Goal: Task Accomplishment & Management: Manage account settings

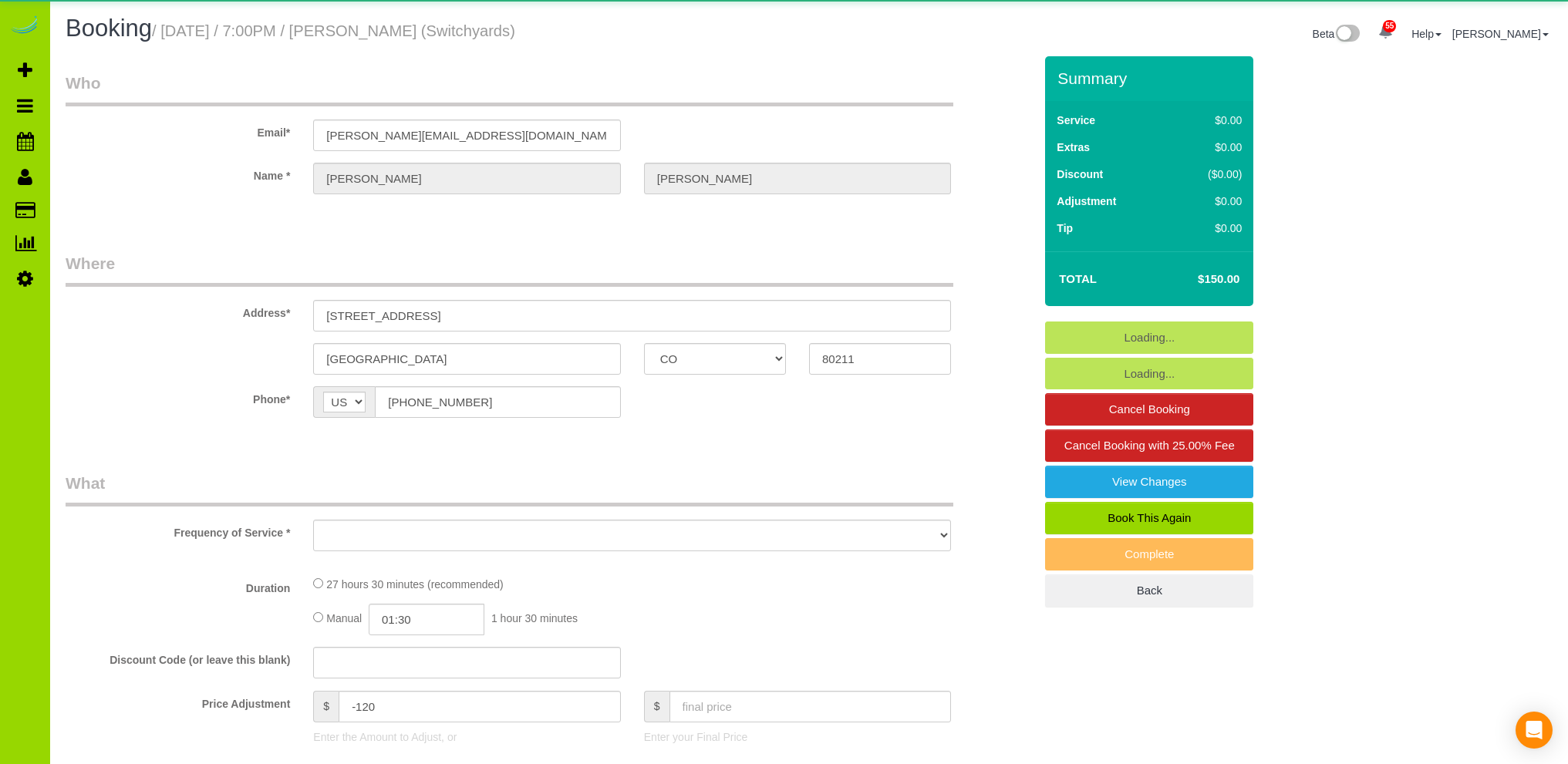
select select "CO"
select select "number:1"
select select "number:13"
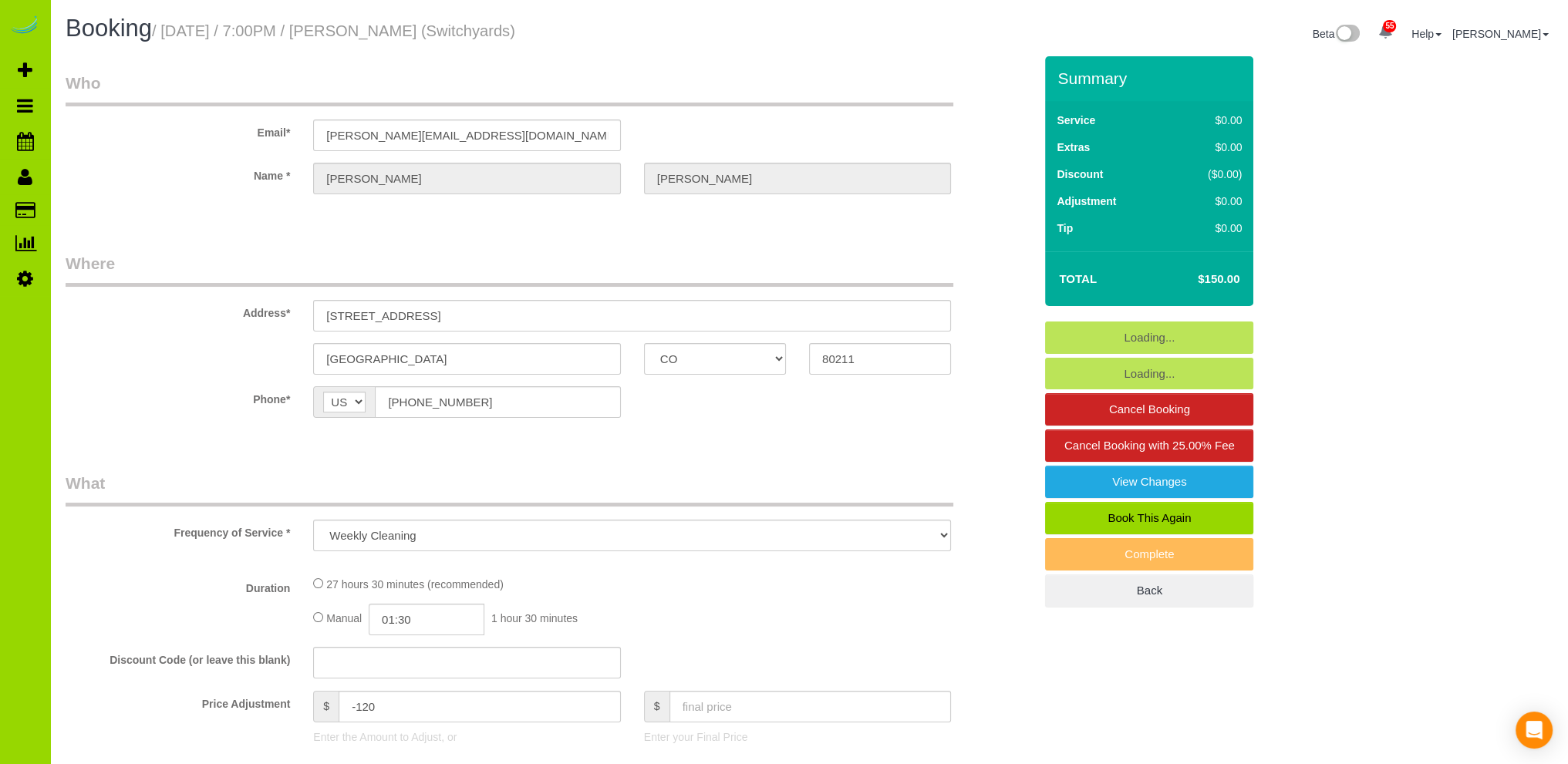
select select "object:1148"
select select "5"
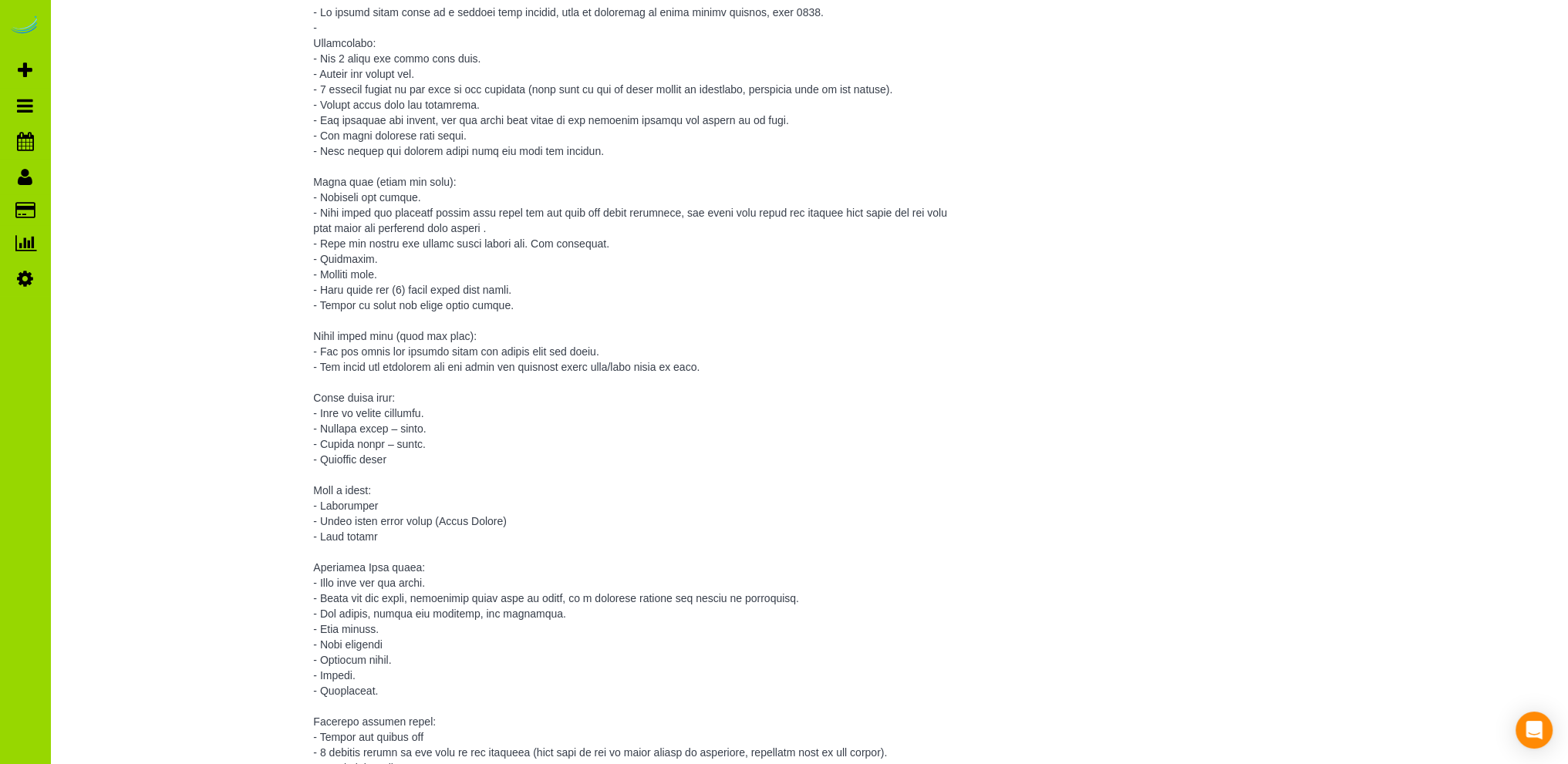
scroll to position [3056, 0]
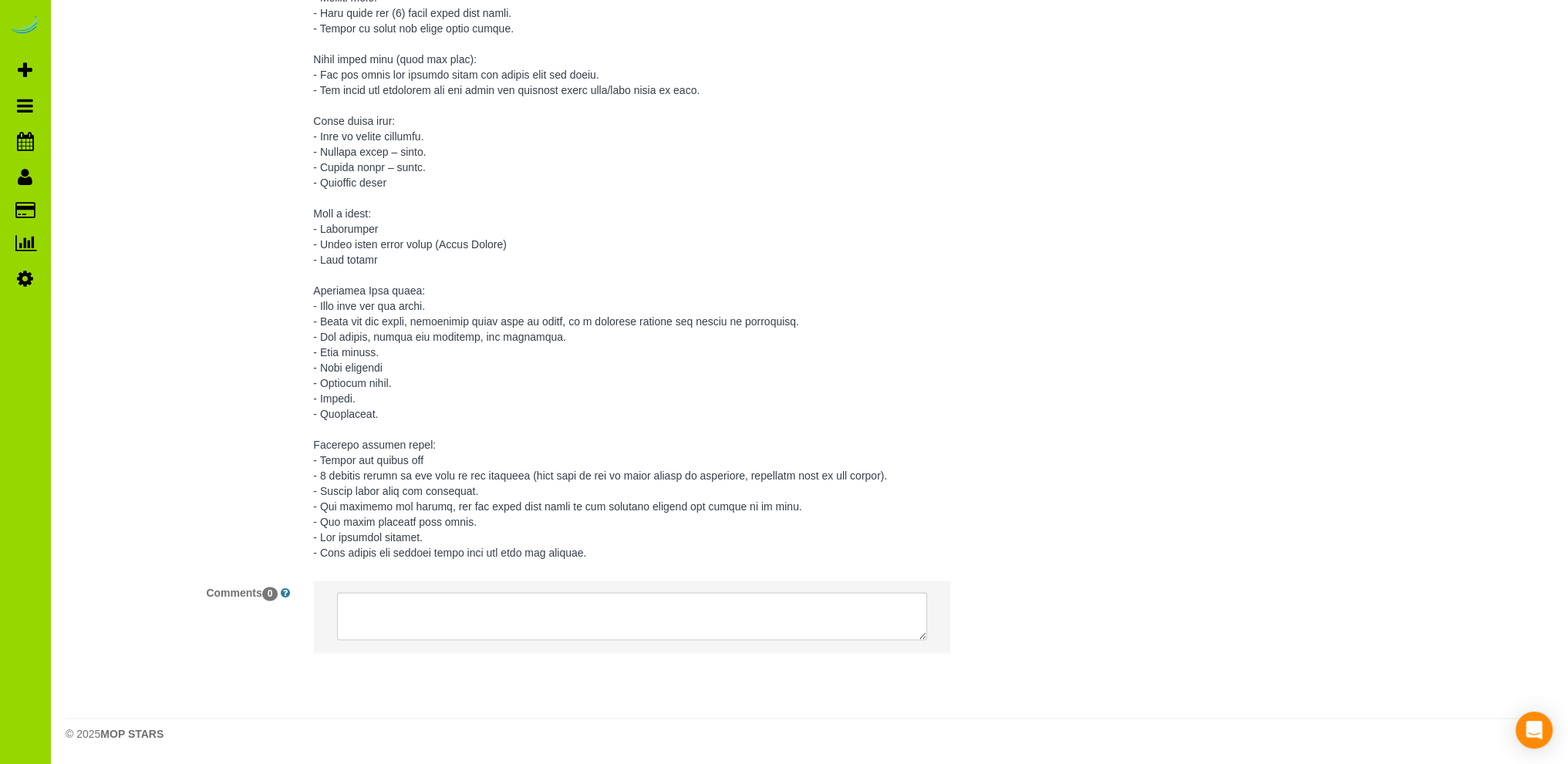
click at [424, 184] on pre at bounding box center [632, 113] width 638 height 894
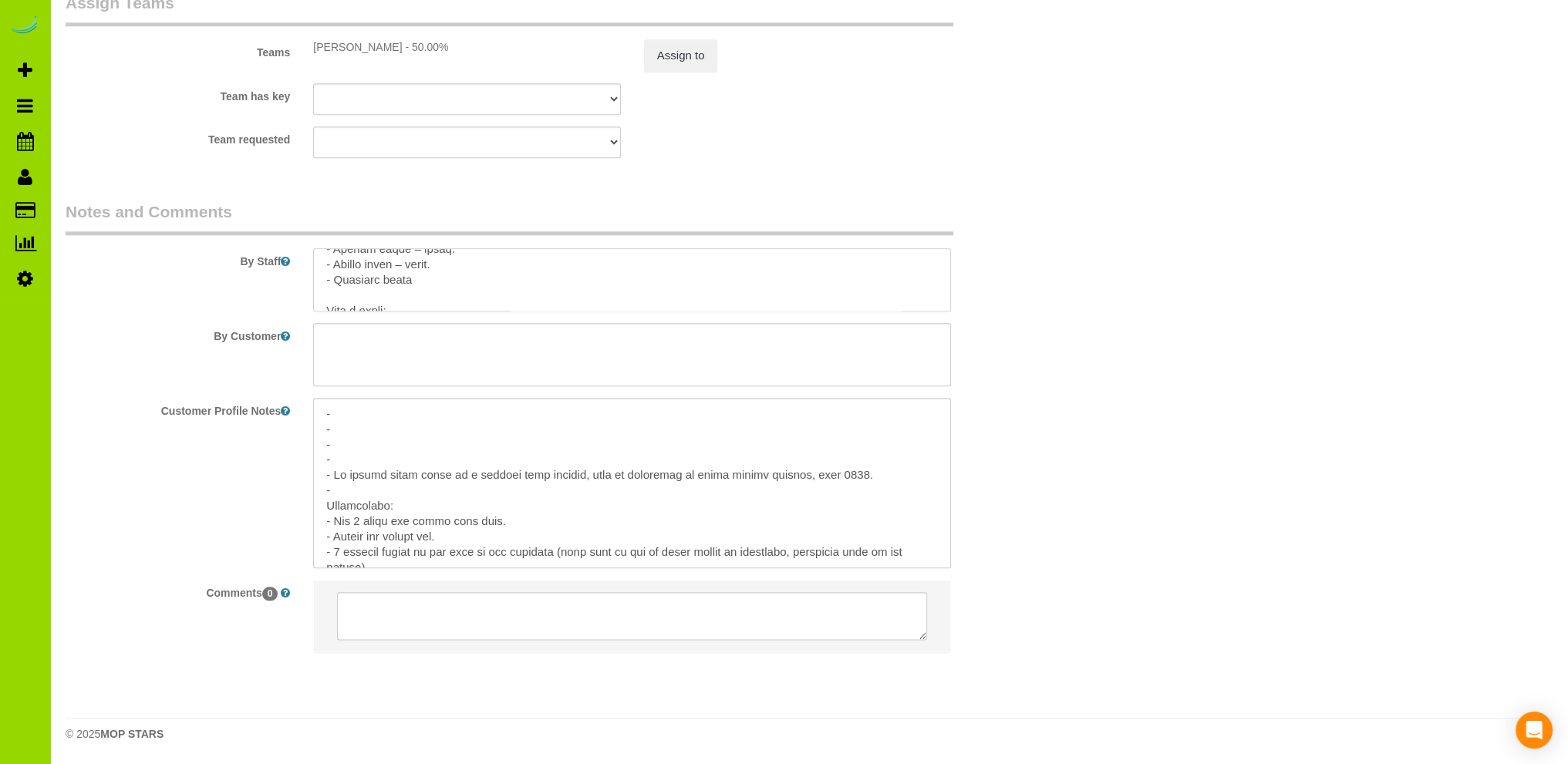
scroll to position [432, 0]
click at [449, 293] on textarea at bounding box center [632, 279] width 638 height 63
click at [448, 294] on textarea at bounding box center [632, 279] width 638 height 63
drag, startPoint x: 427, startPoint y: 303, endPoint x: 464, endPoint y: 297, distance: 37.5
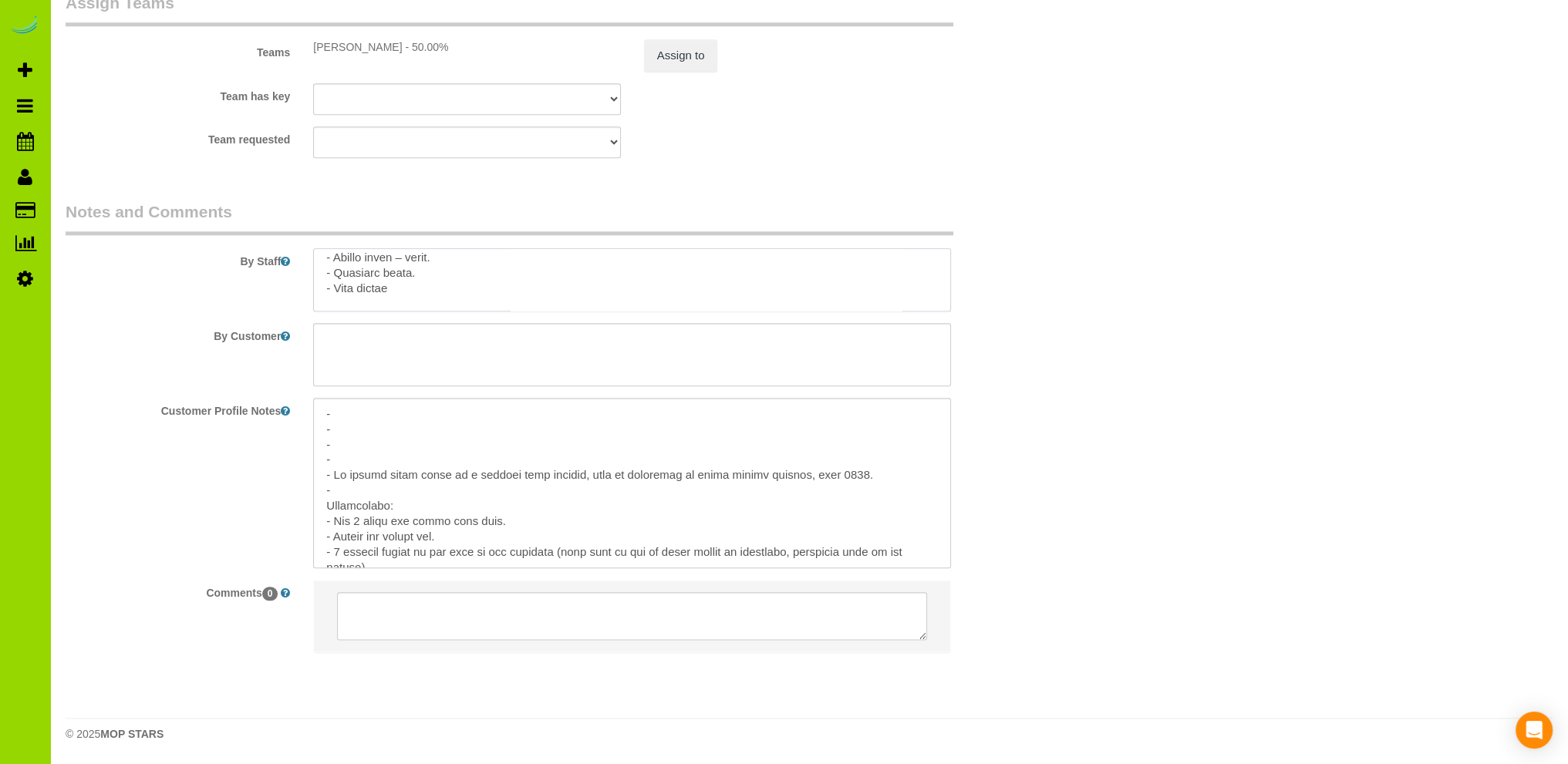
click at [428, 303] on textarea at bounding box center [632, 279] width 638 height 63
drag, startPoint x: 412, startPoint y: 289, endPoint x: 311, endPoint y: 291, distance: 101.0
click at [311, 291] on div at bounding box center [632, 279] width 661 height 63
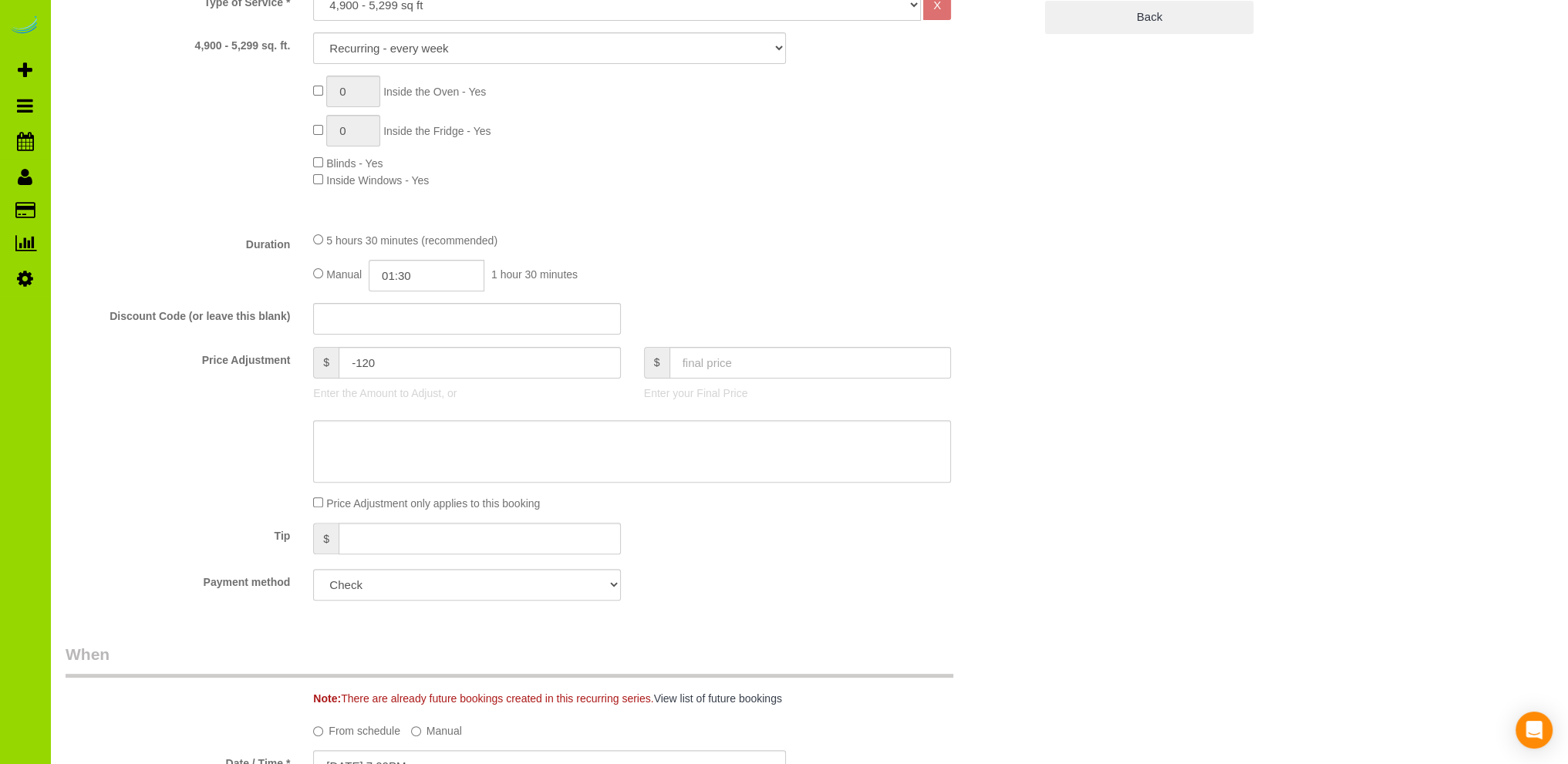
scroll to position [0, 0]
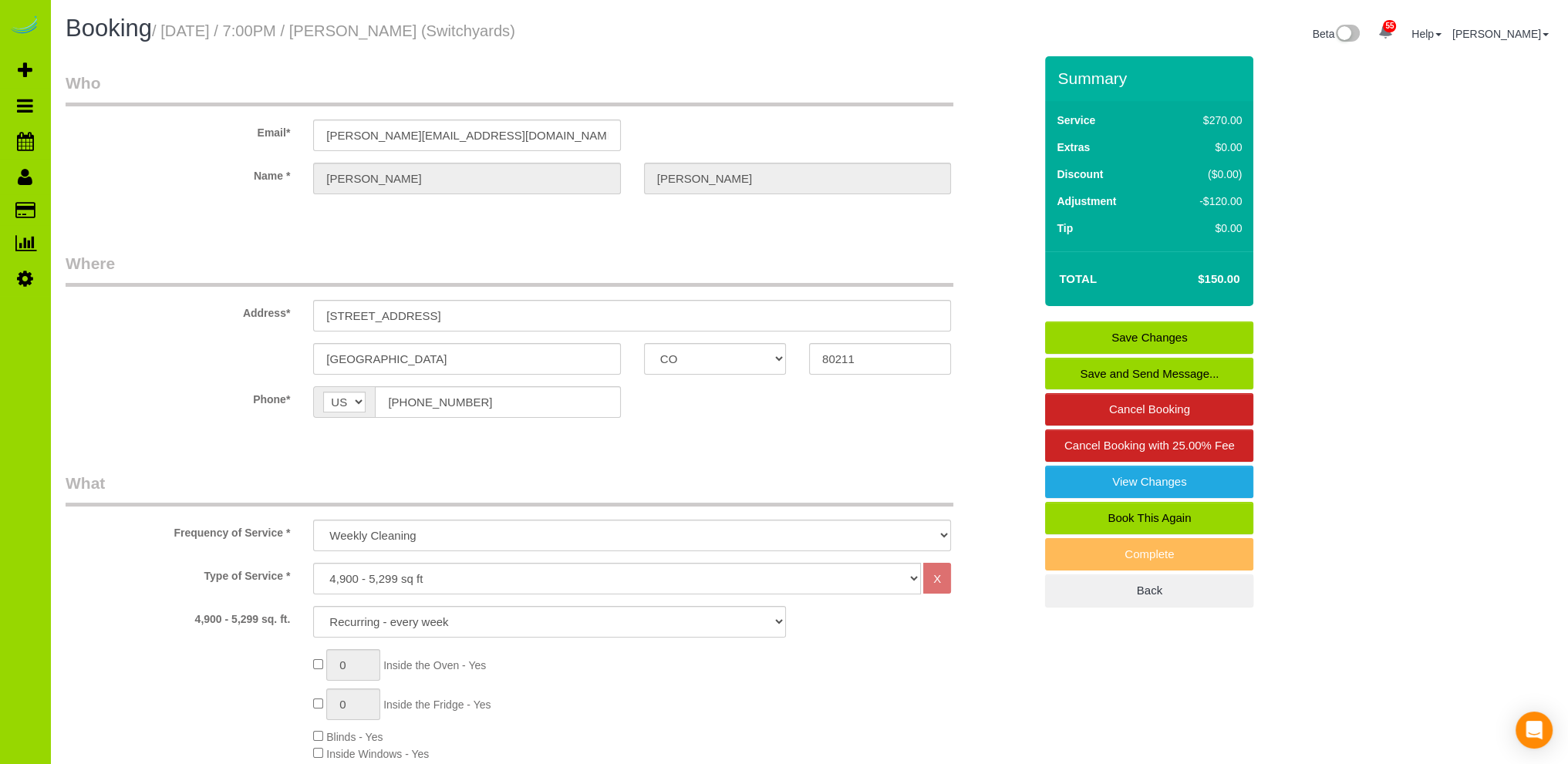
type textarea "- Est 3 hours two times each week. - Access via mobile app (if you ever forget …"
click at [1105, 339] on link "Save Changes" at bounding box center [1150, 338] width 209 height 33
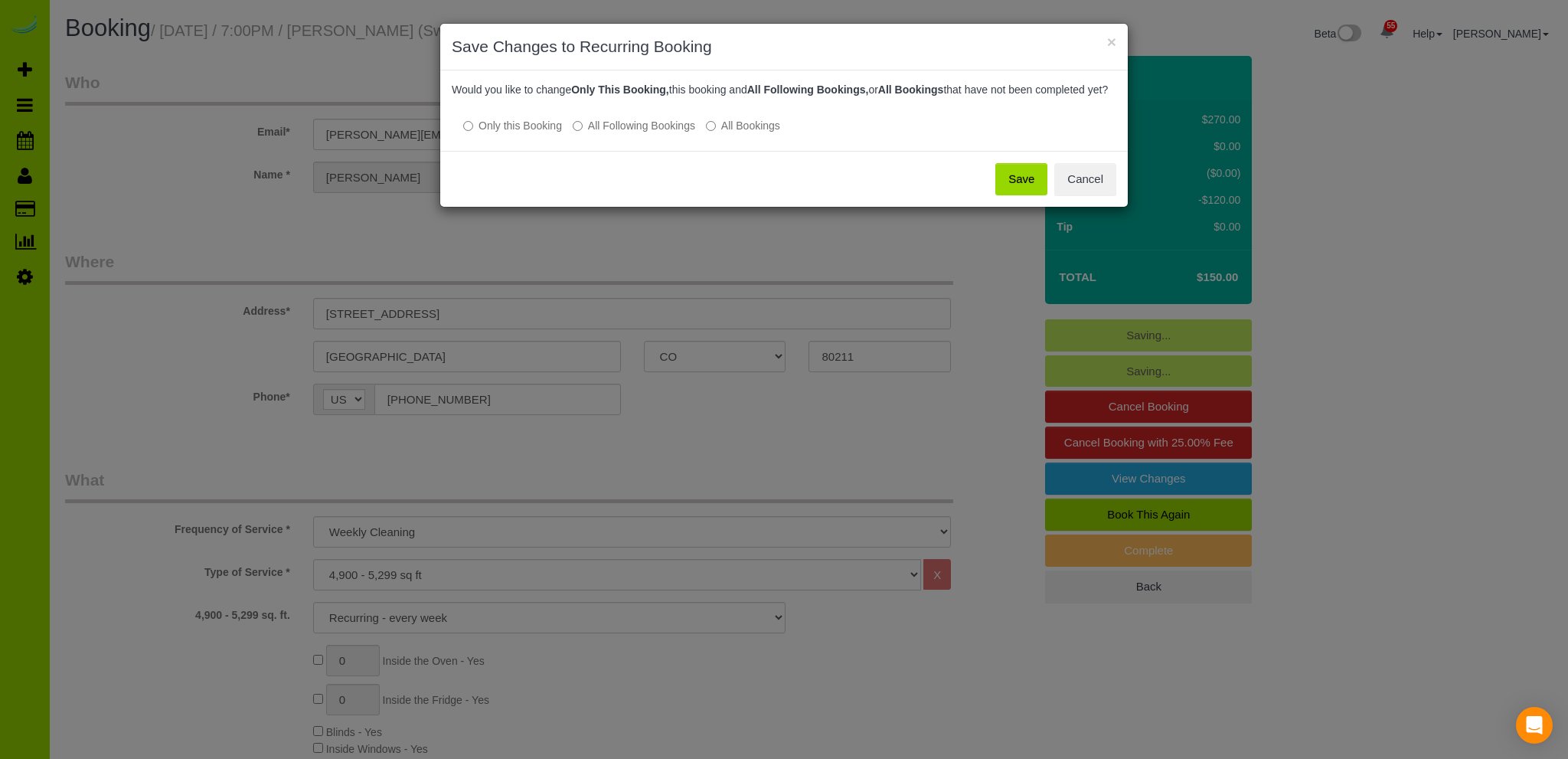
drag, startPoint x: 1026, startPoint y: 187, endPoint x: 971, endPoint y: 186, distance: 55.0
click at [1026, 186] on button "Save" at bounding box center [1021, 179] width 52 height 33
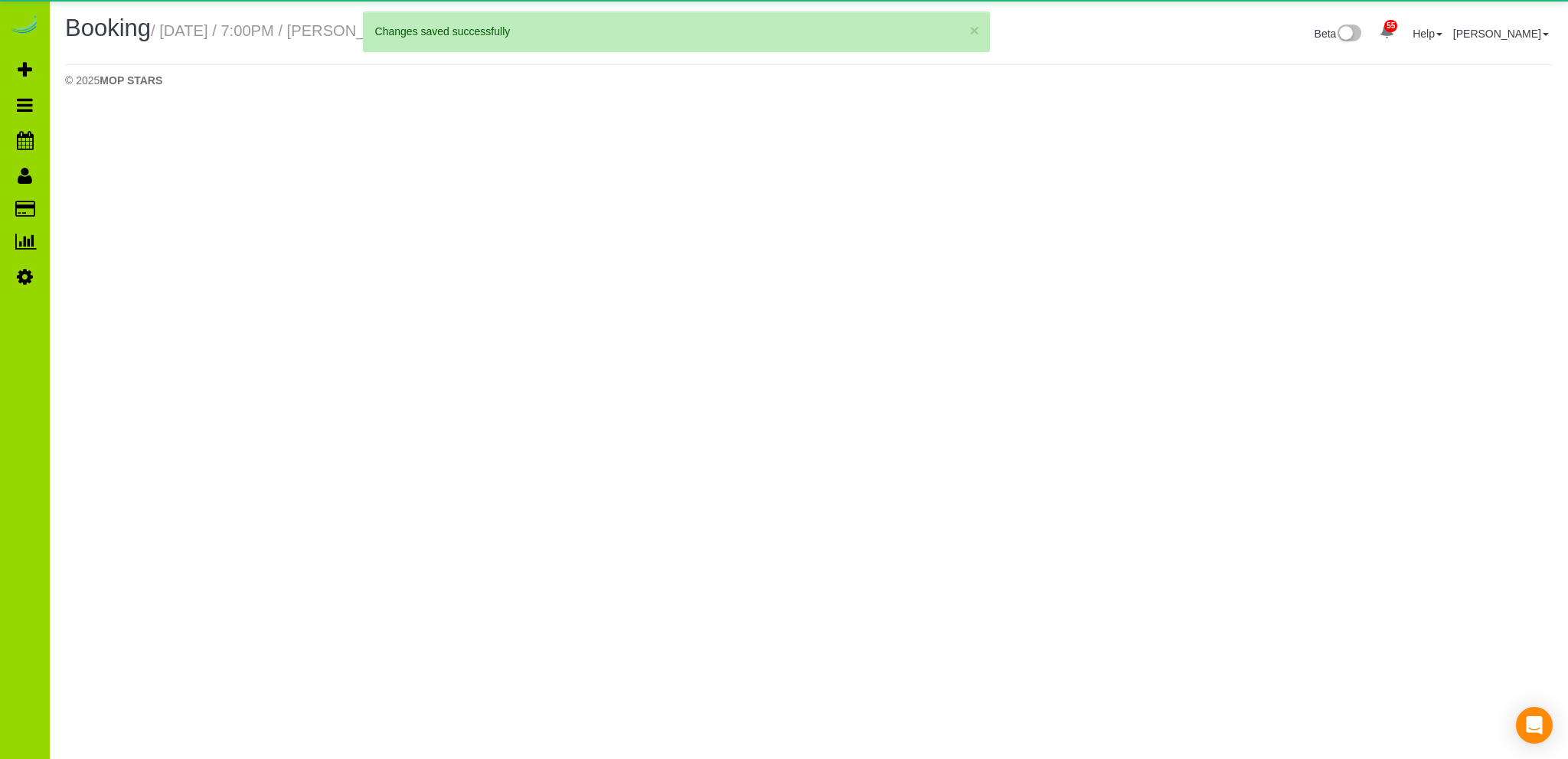
select select "CO"
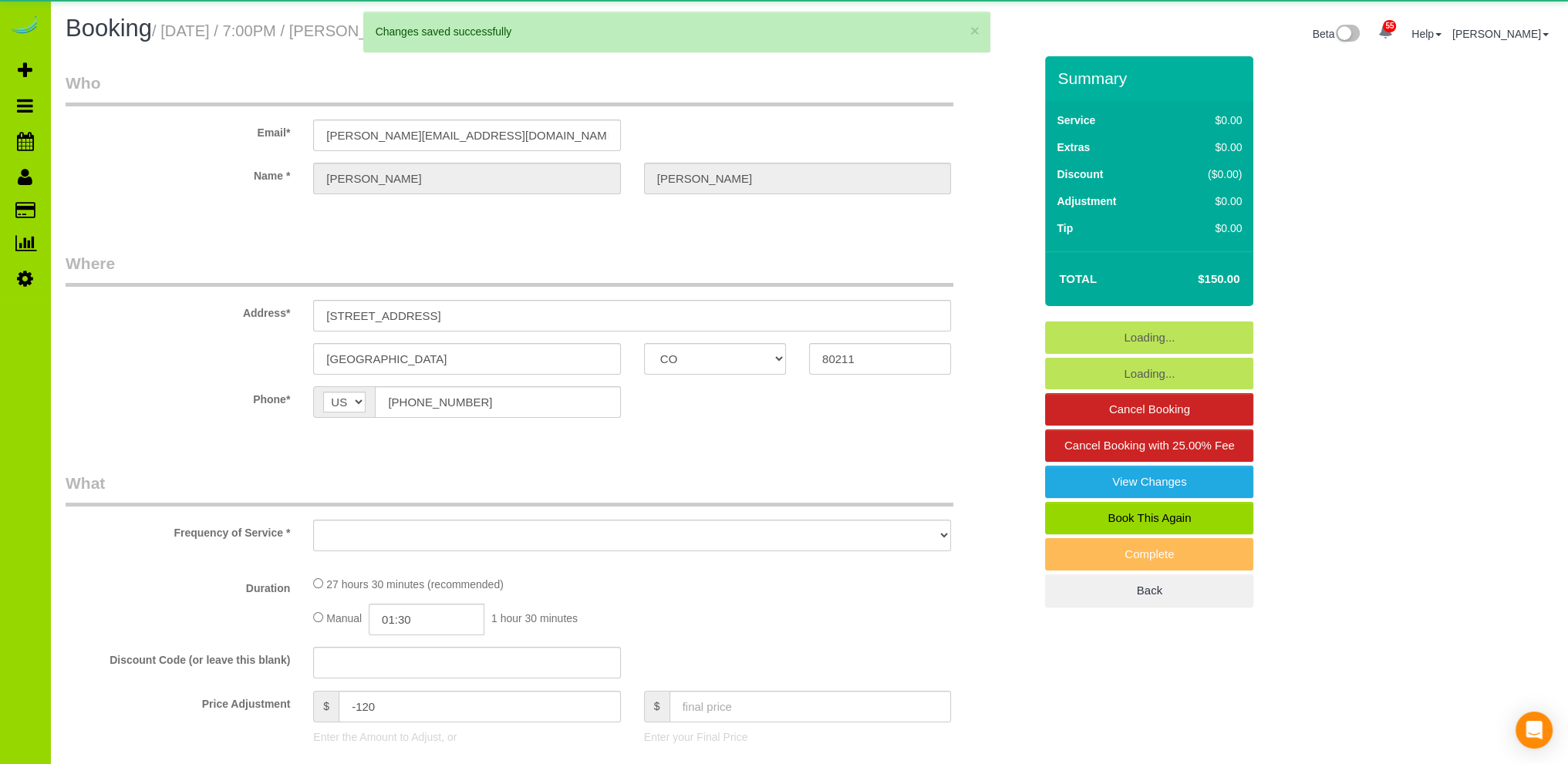
select select "object:2282"
select select "5"
select select "number:1"
select select "number:13"
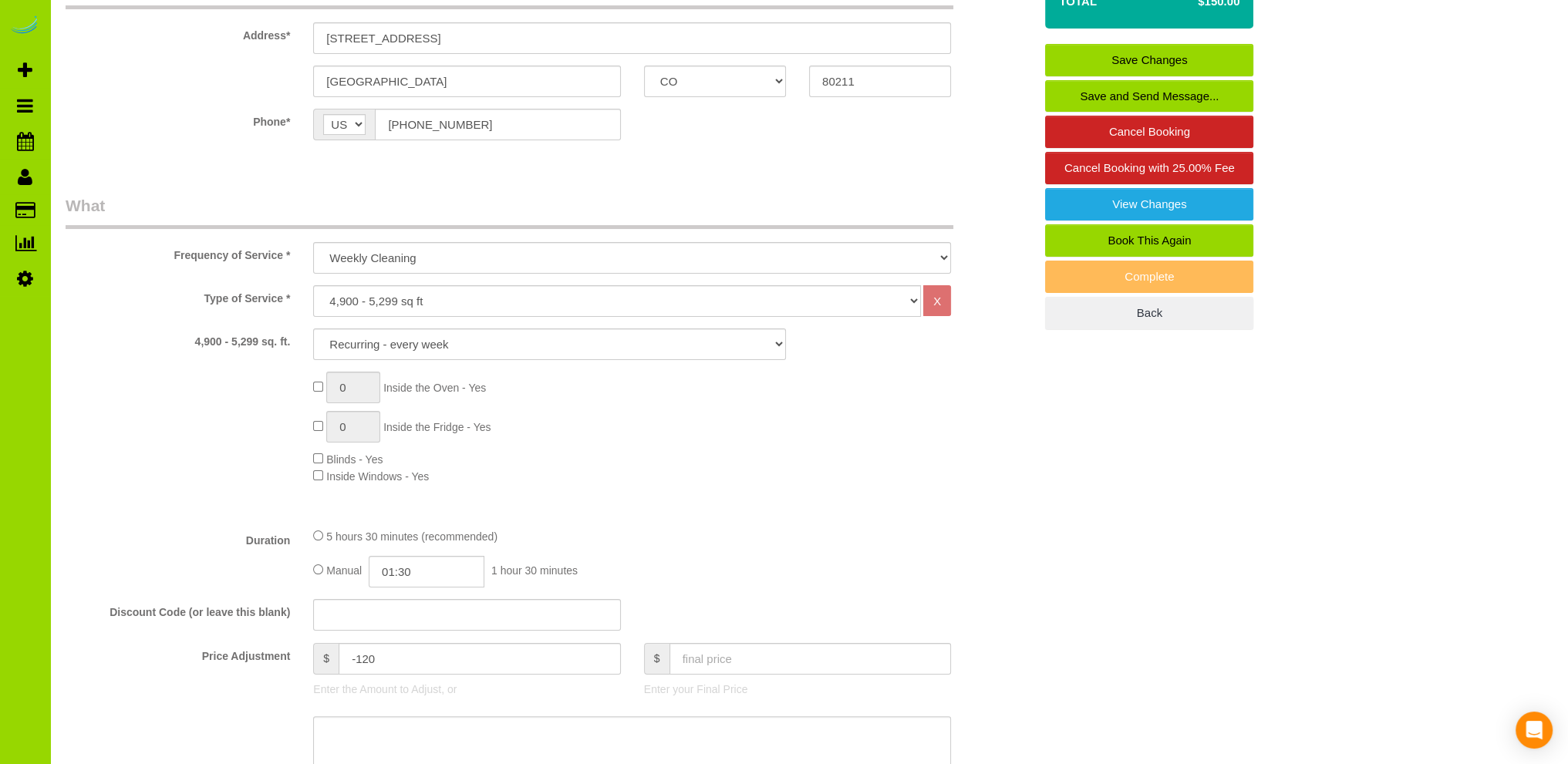
scroll to position [155, 0]
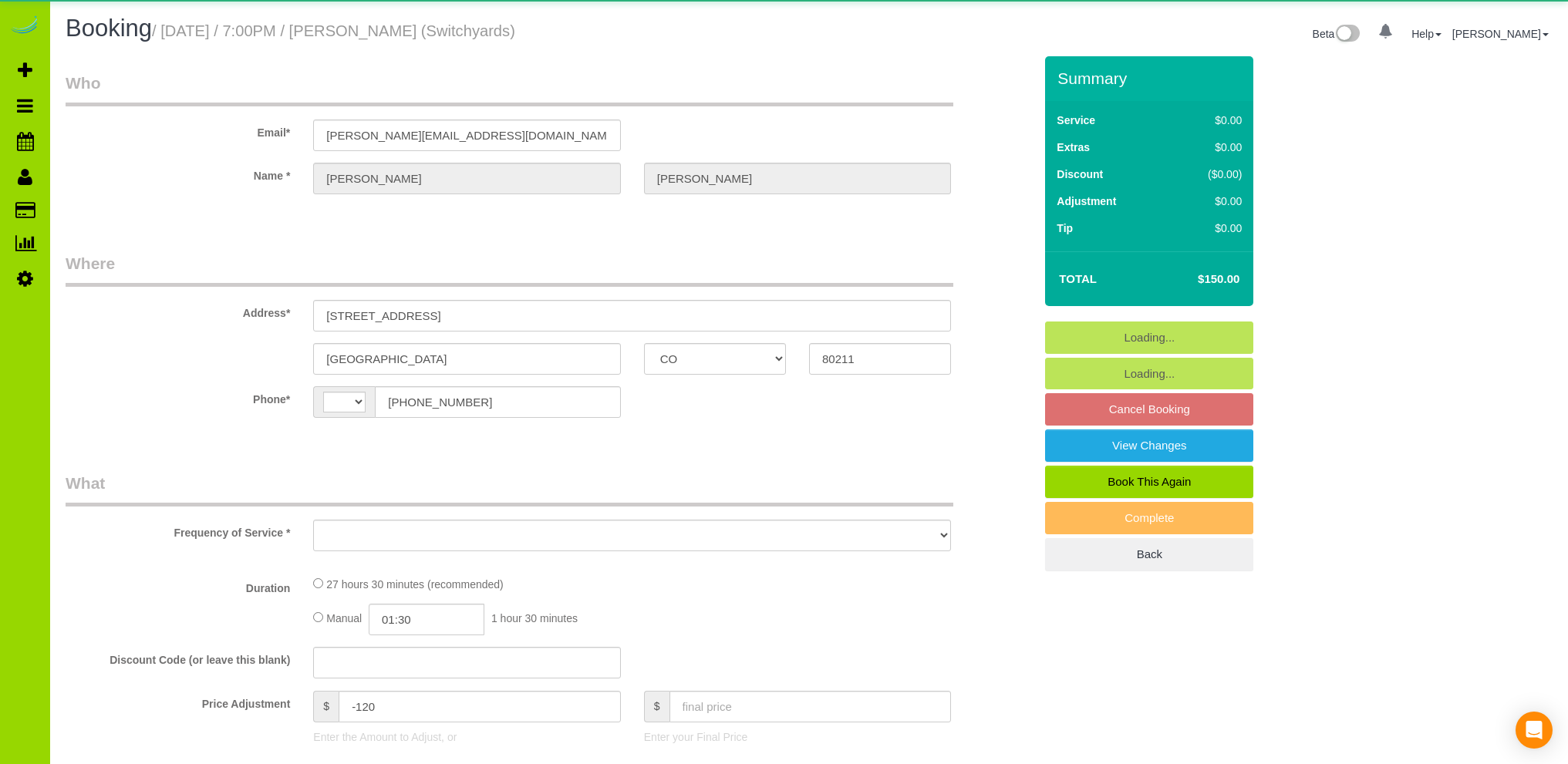
select select "CO"
select select "string:US"
select select "object:1144"
select select "number:1"
select select "number:13"
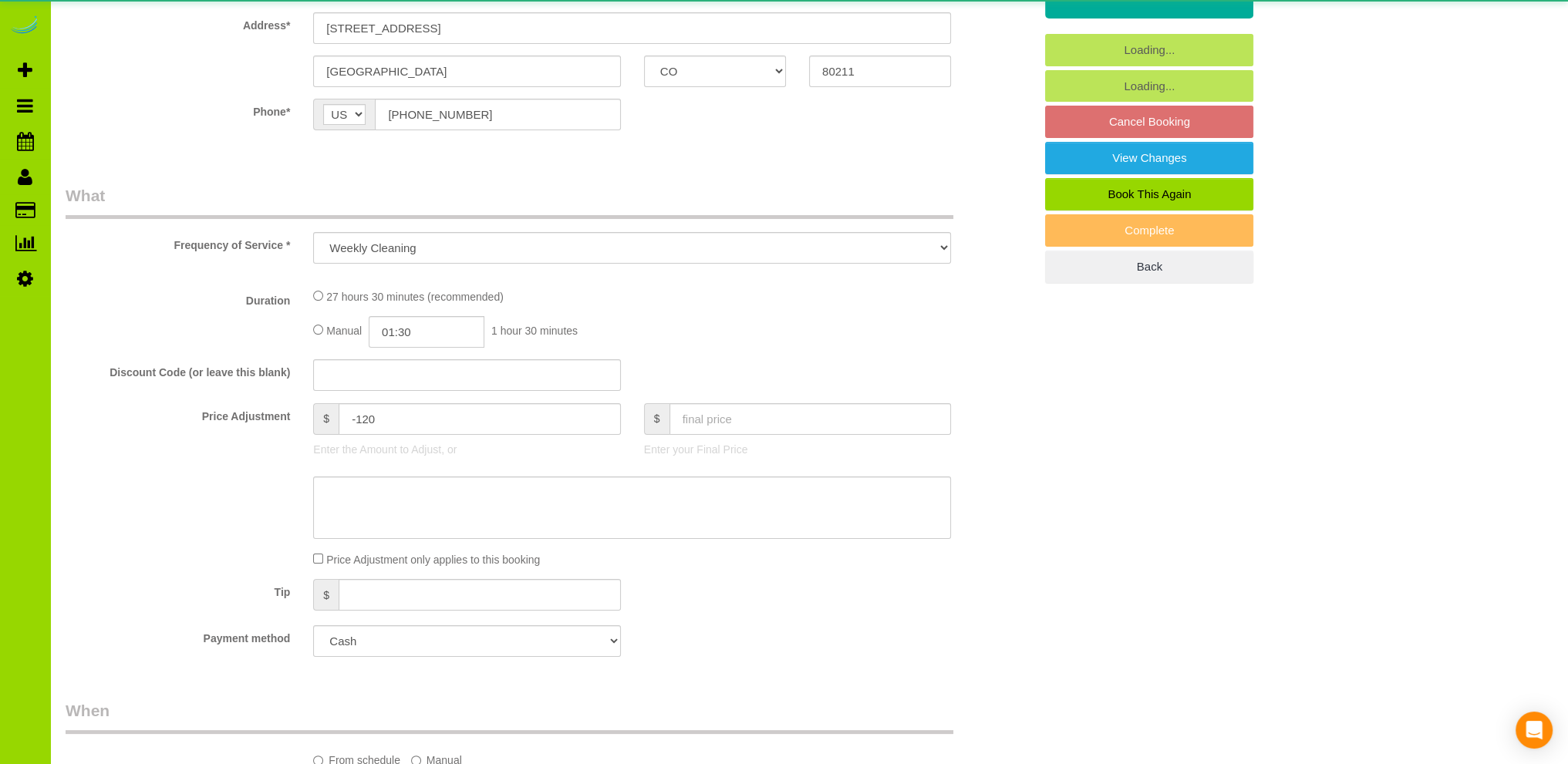
select select "5"
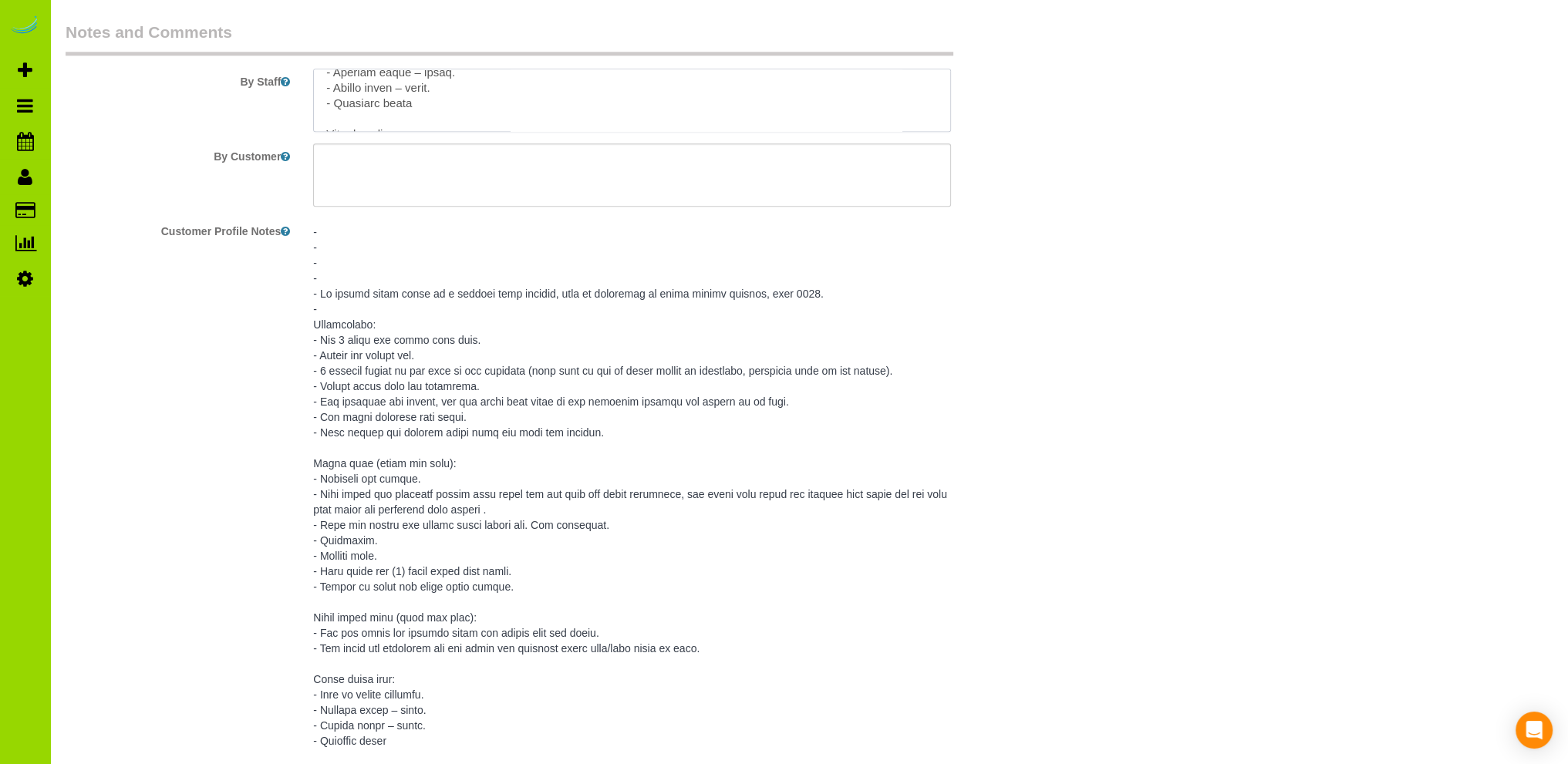
scroll to position [453, 0]
click at [465, 99] on textarea at bounding box center [632, 99] width 638 height 63
click at [411, 125] on textarea at bounding box center [632, 99] width 638 height 63
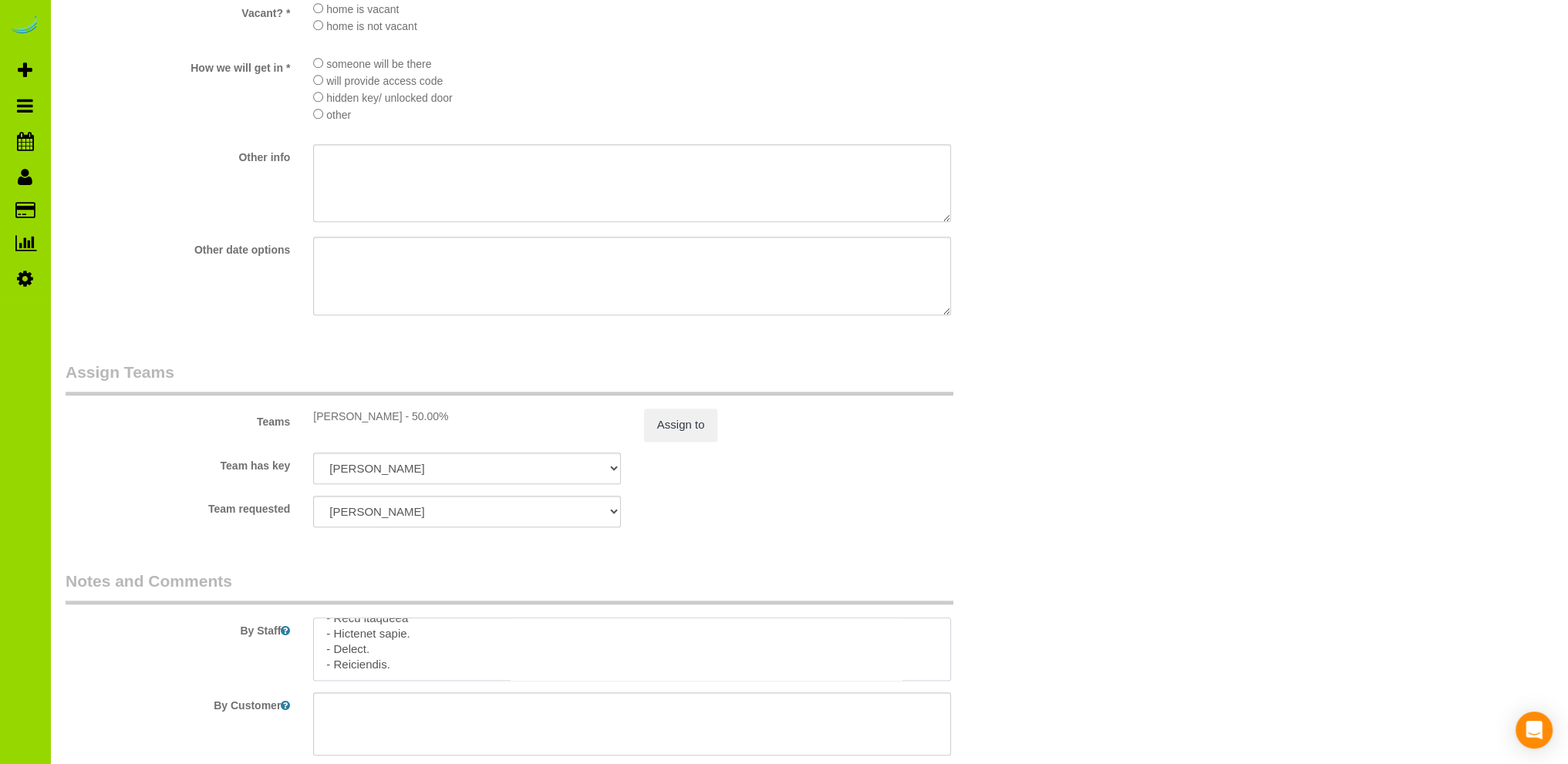
scroll to position [1914, 0]
type textarea "- Est 3 hours two times each week. - Access via mobile app (if you ever forget …"
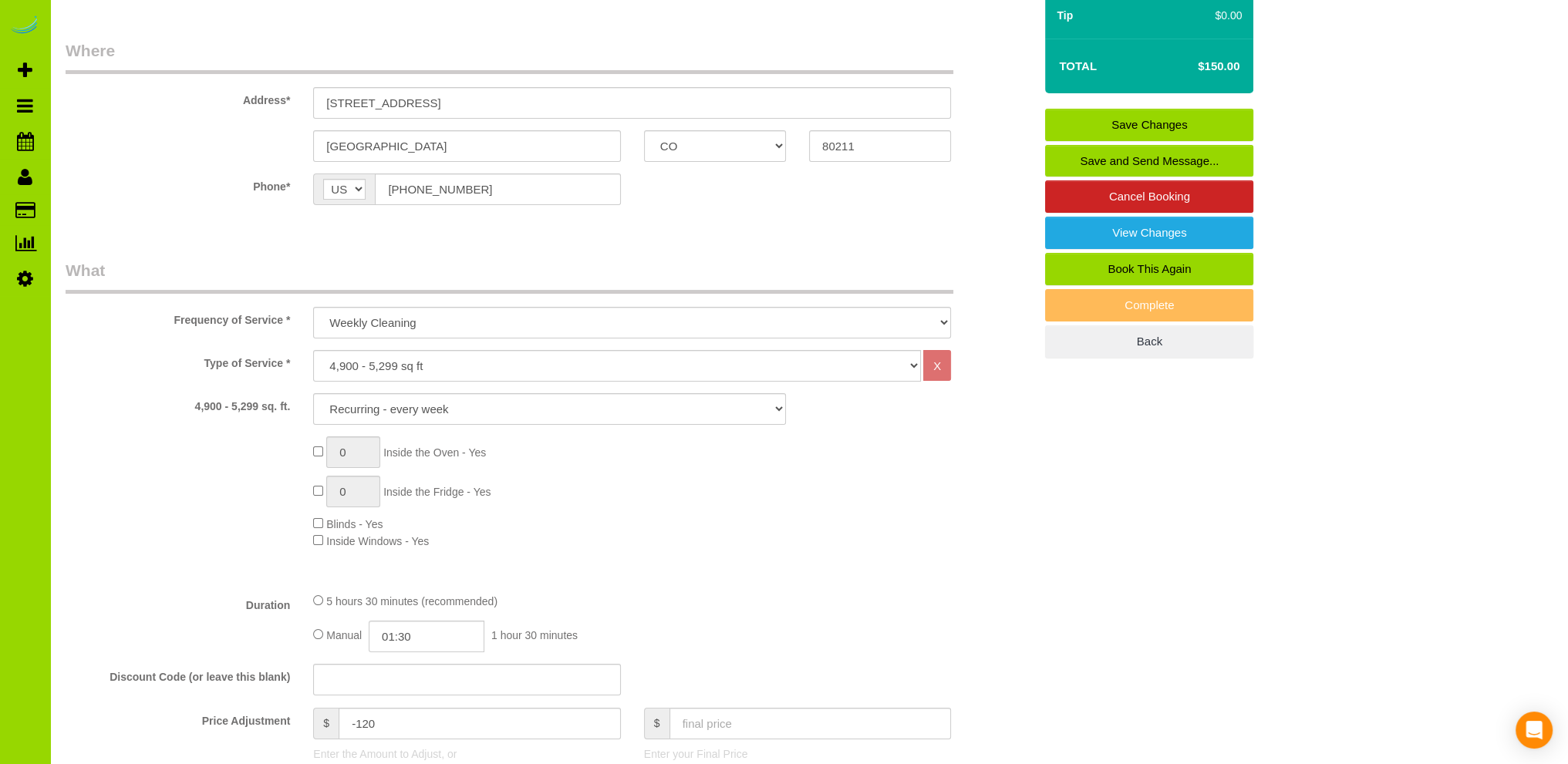
scroll to position [0, 0]
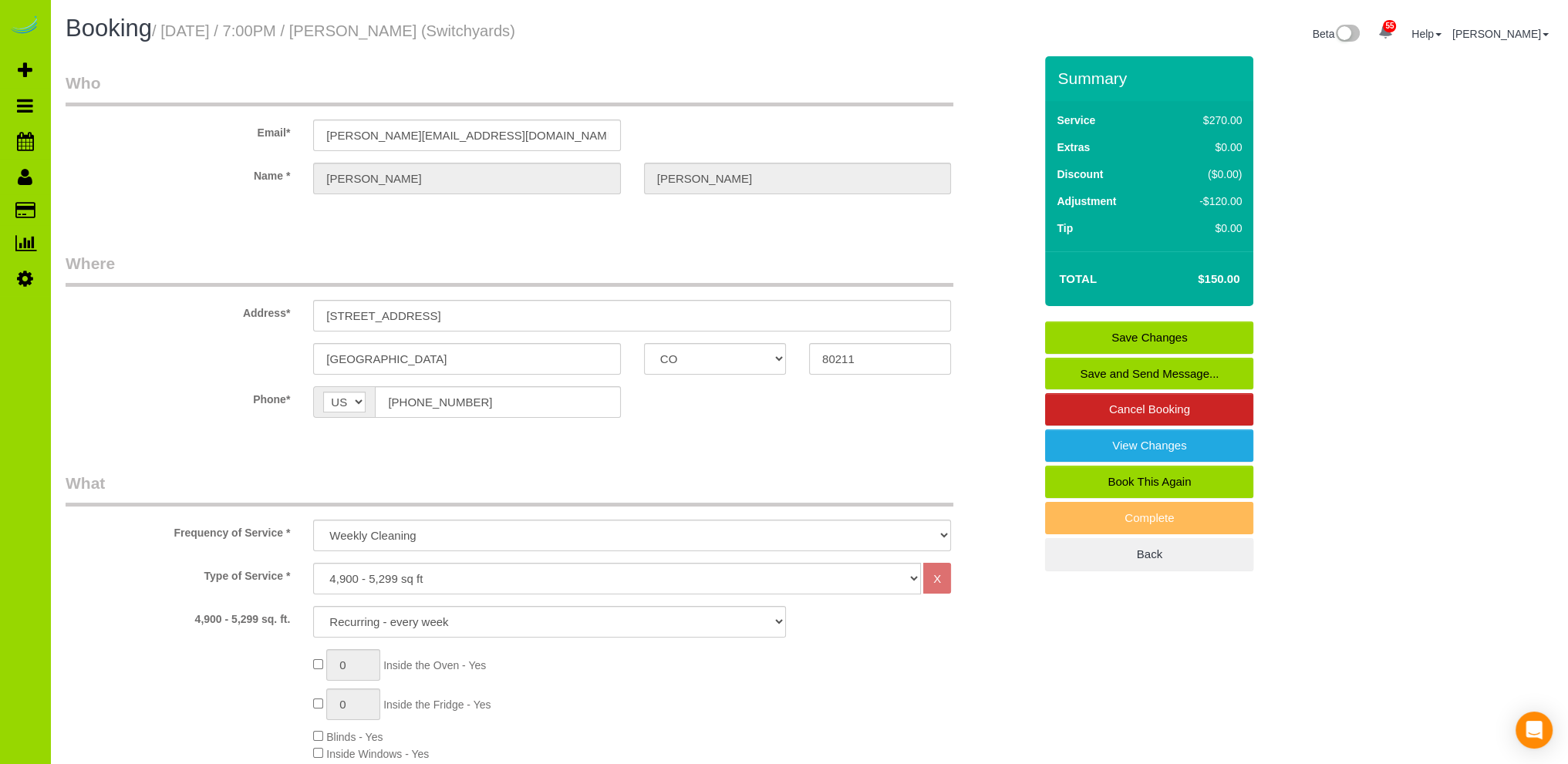
click at [1163, 329] on link "Save Changes" at bounding box center [1150, 338] width 209 height 33
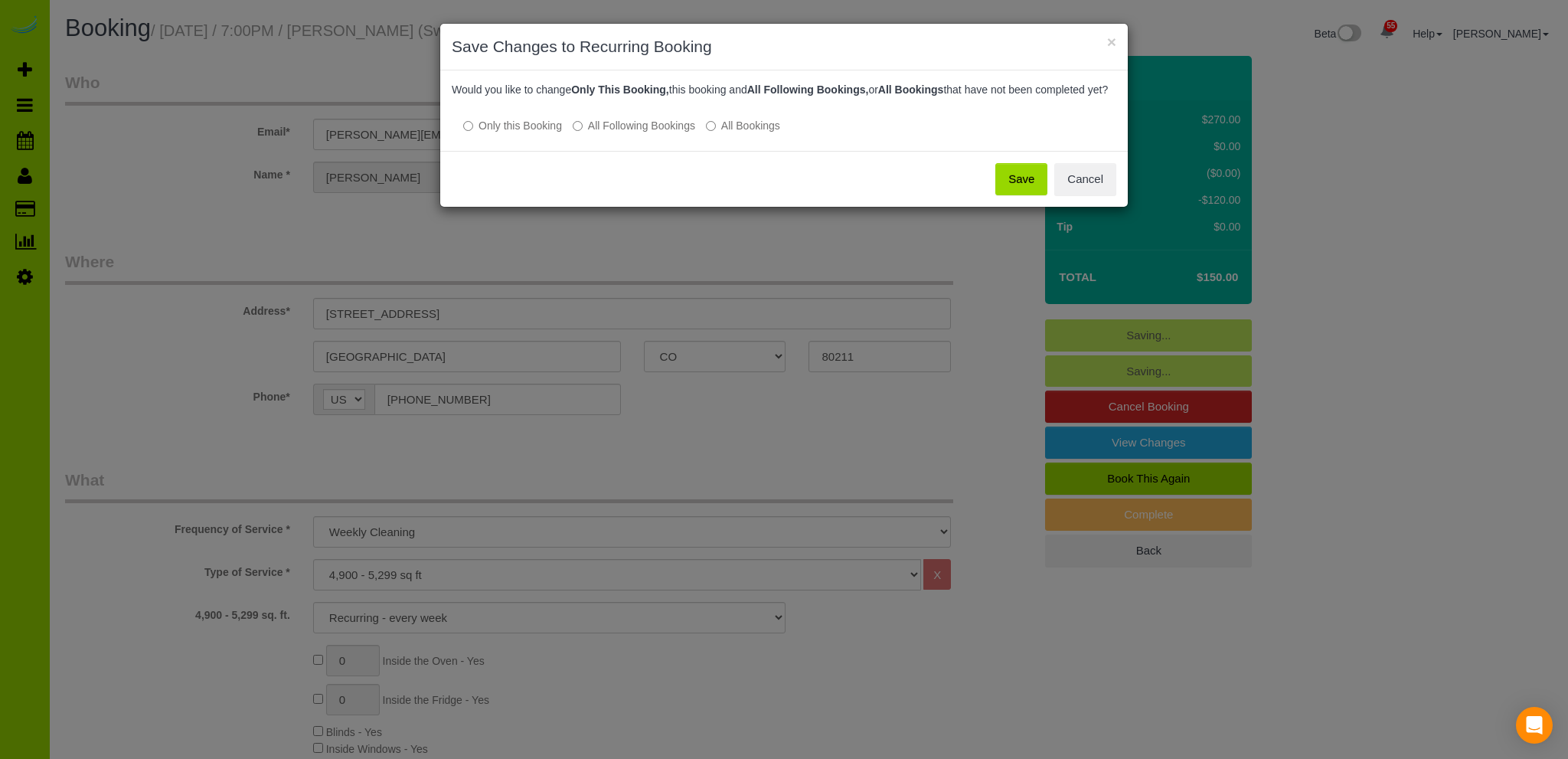
click at [1025, 190] on button "Save" at bounding box center [1021, 179] width 52 height 33
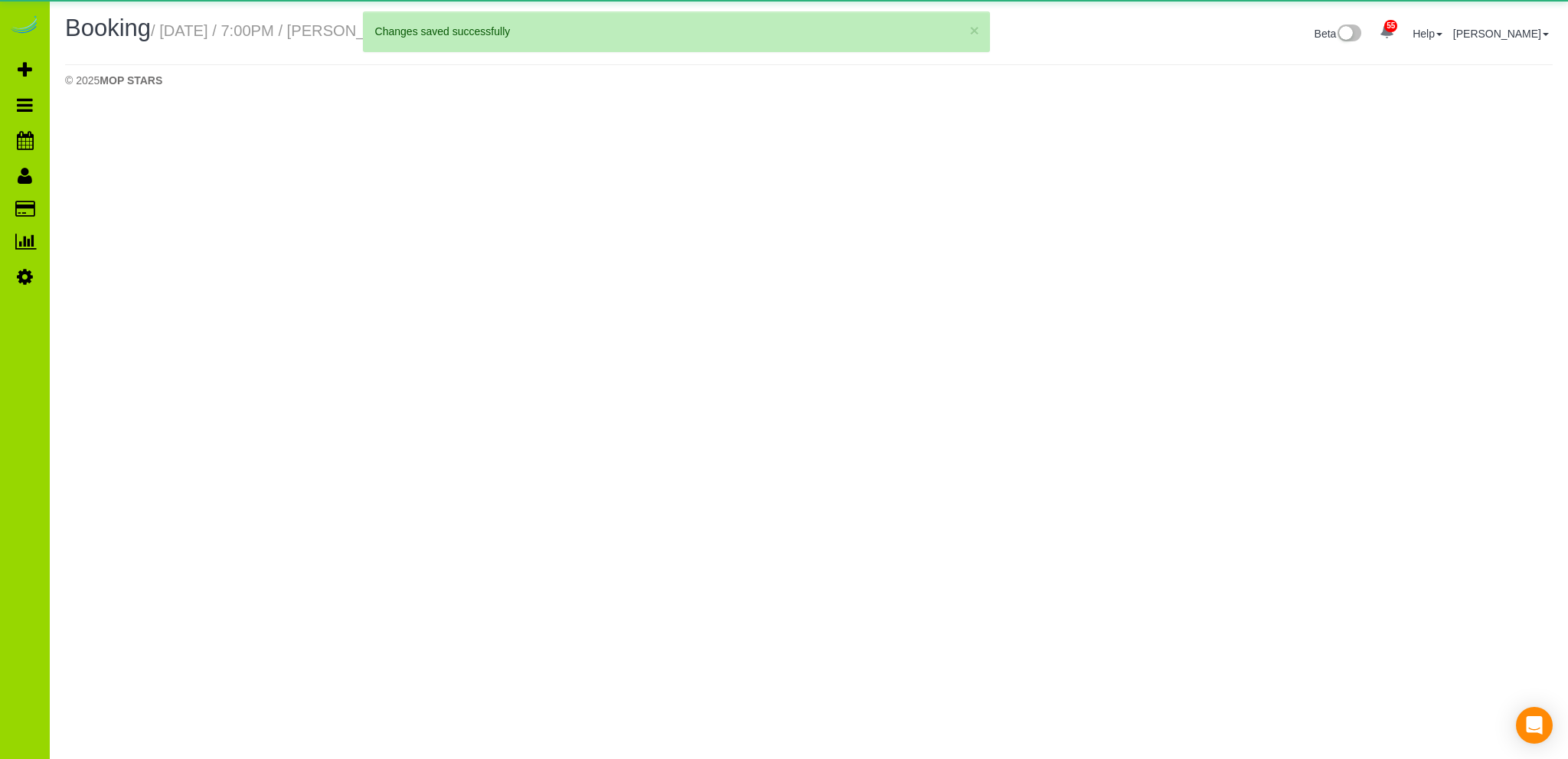
select select "CO"
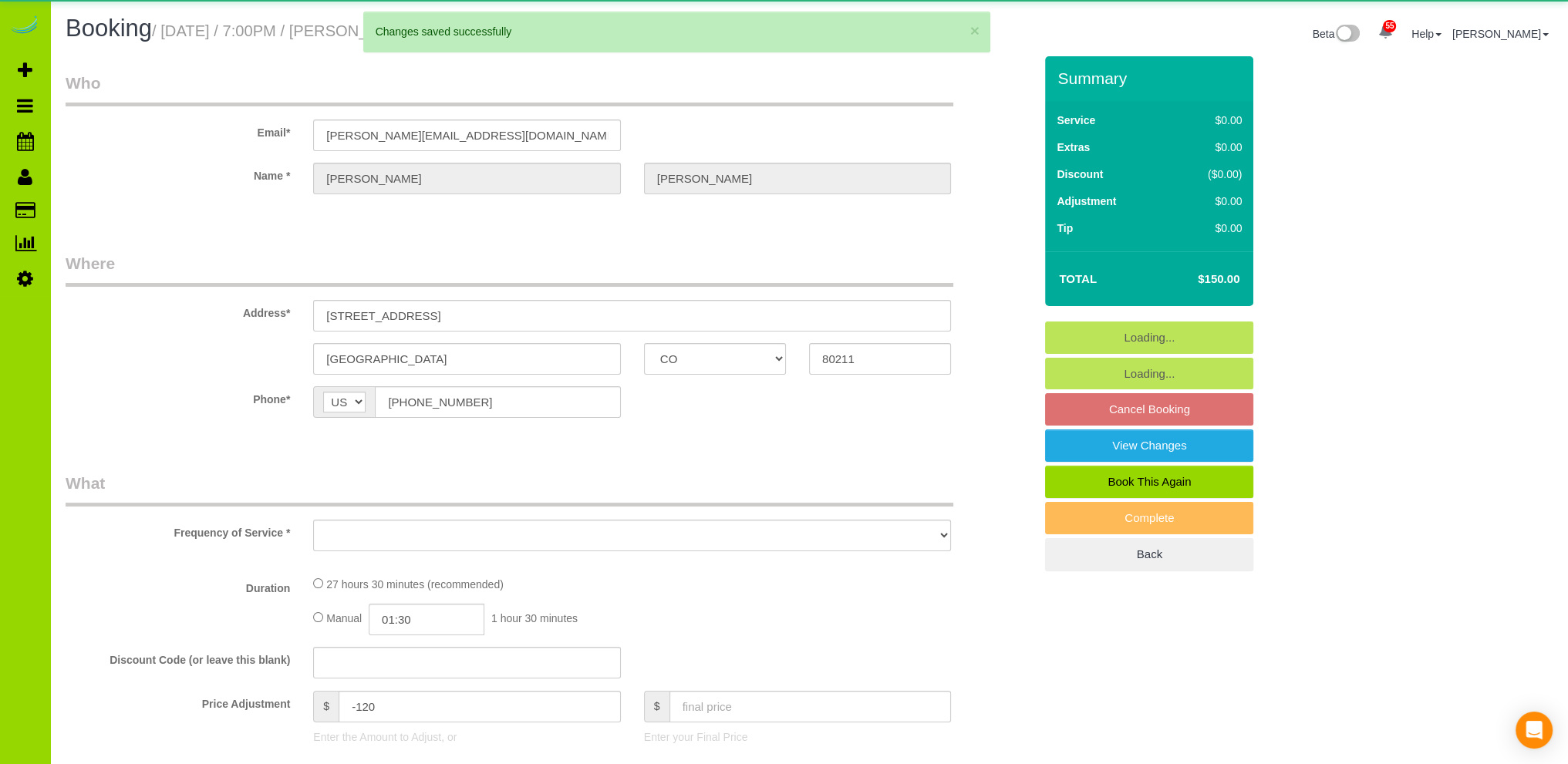
select select "object:2412"
select select "number:1"
select select "number:13"
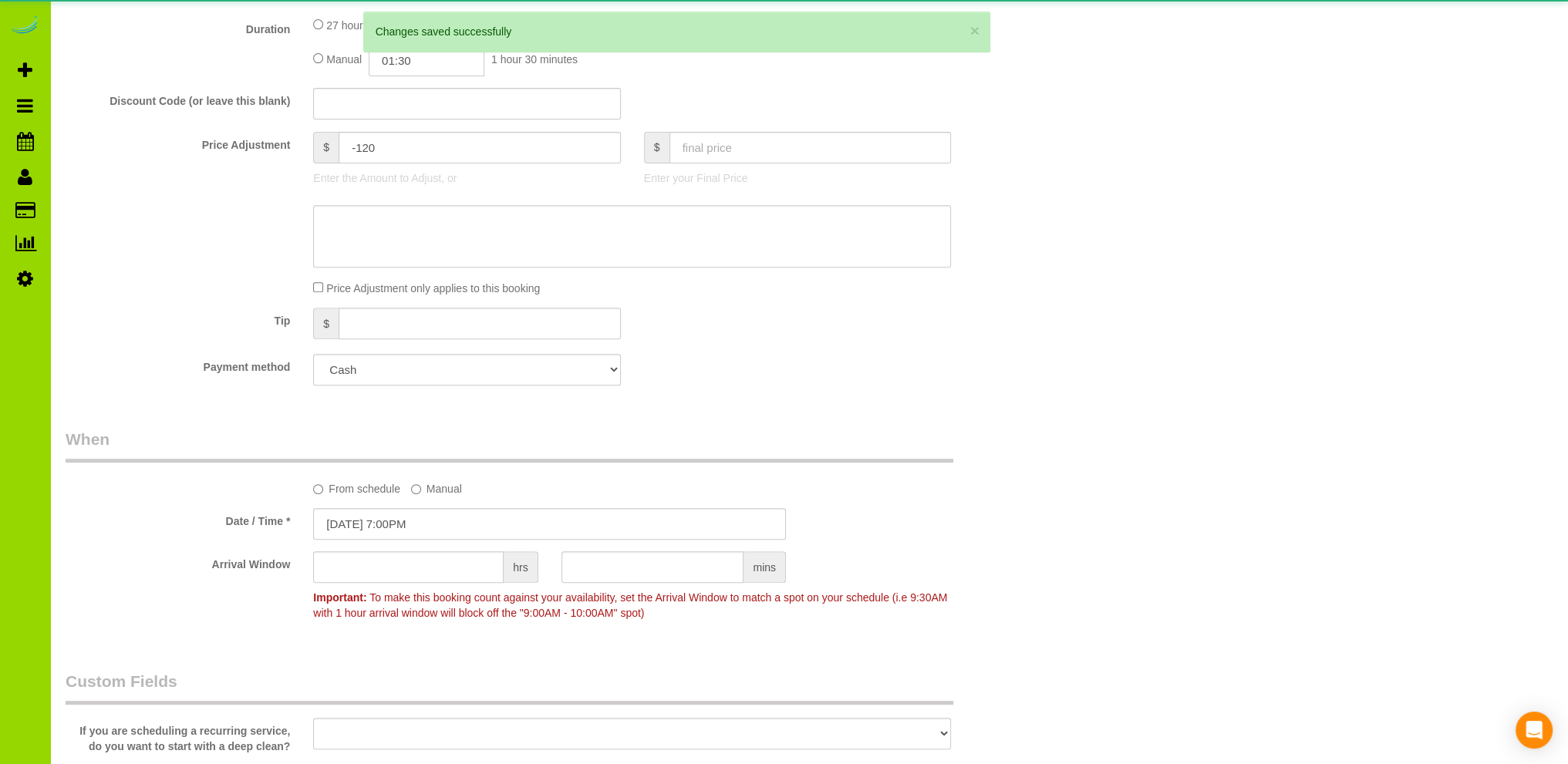
select select "5"
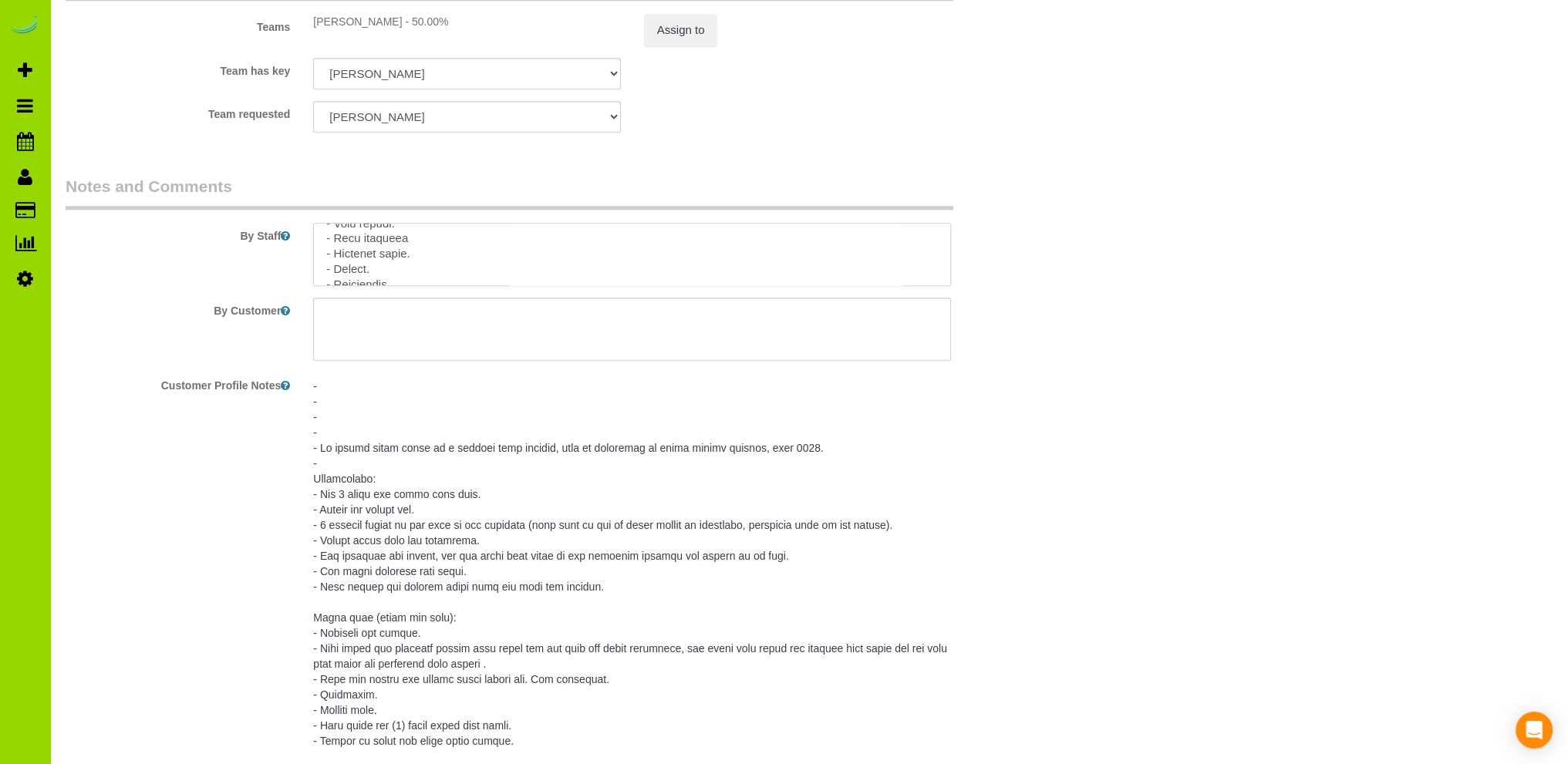
scroll to position [661, 0]
drag, startPoint x: 320, startPoint y: 241, endPoint x: 450, endPoint y: 310, distance: 147.2
click at [450, 310] on sui-booking-comments "By Staff By Customer Customer Profile Notes Comments 0" at bounding box center [550, 778] width 968 height 1205
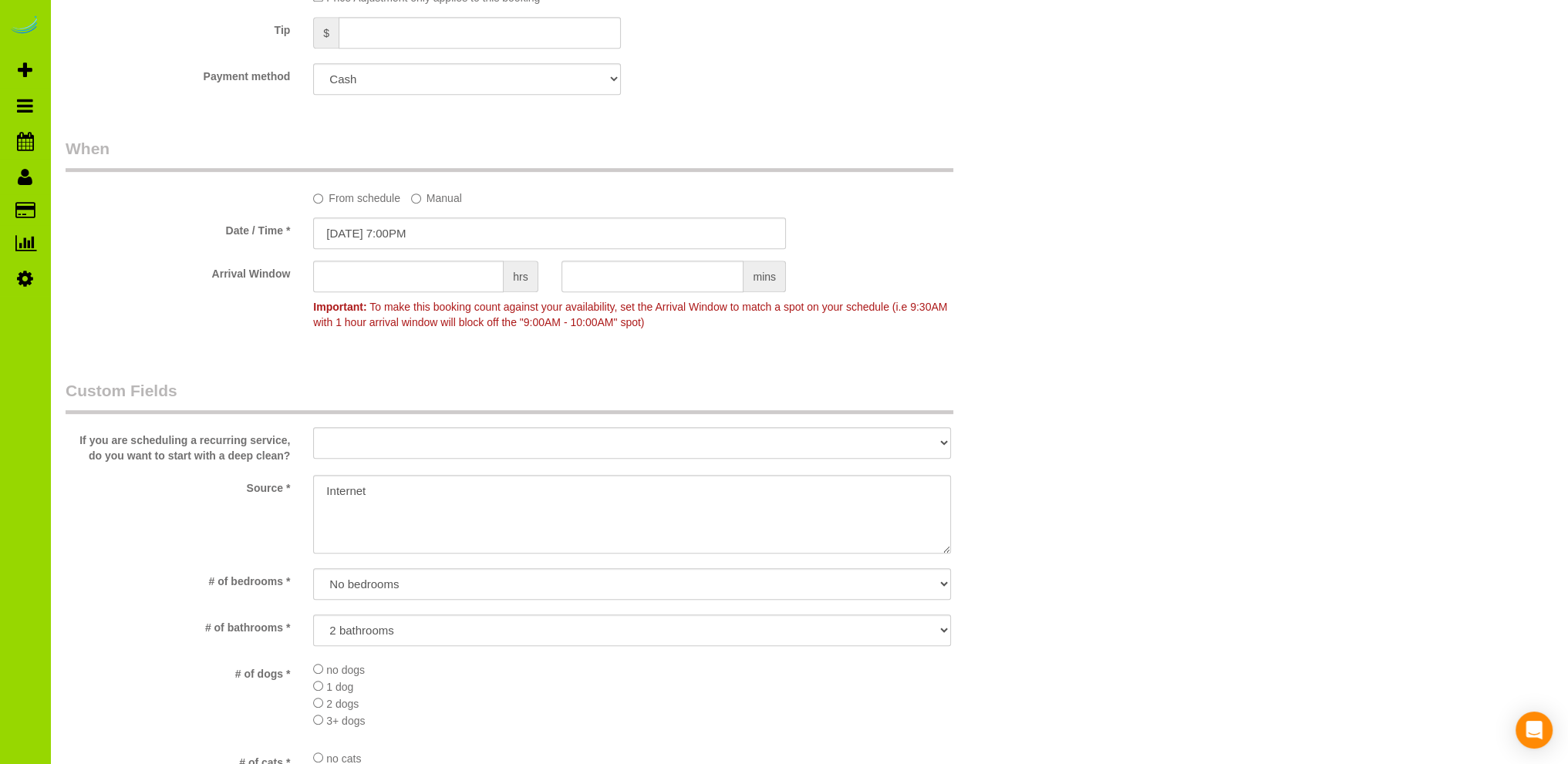
scroll to position [0, 0]
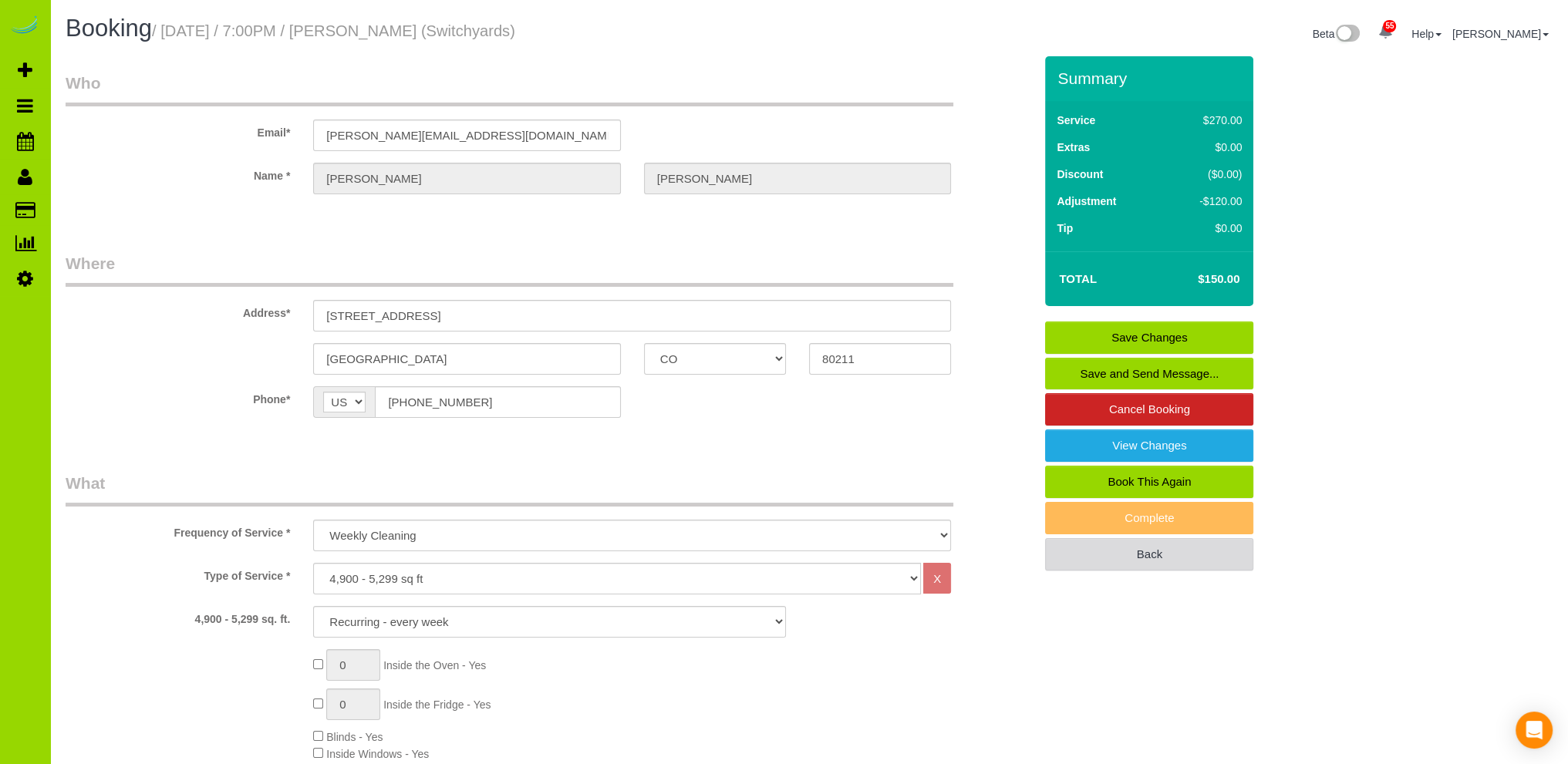
click at [1179, 557] on link "Back" at bounding box center [1150, 554] width 209 height 33
